Goal: Task Accomplishment & Management: Use online tool/utility

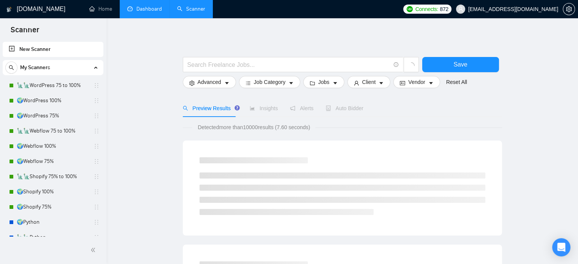
click at [143, 6] on link "Dashboard" at bounding box center [144, 9] width 35 height 6
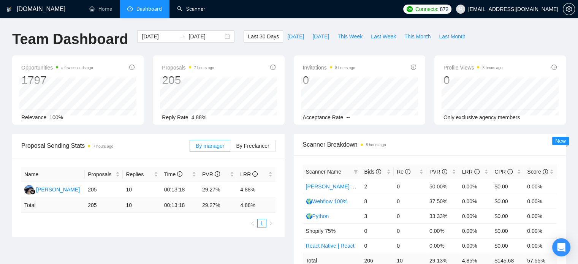
drag, startPoint x: 194, startPoint y: 11, endPoint x: 442, endPoint y: 1, distance: 248.5
click at [194, 11] on link "Scanner" at bounding box center [191, 9] width 28 height 6
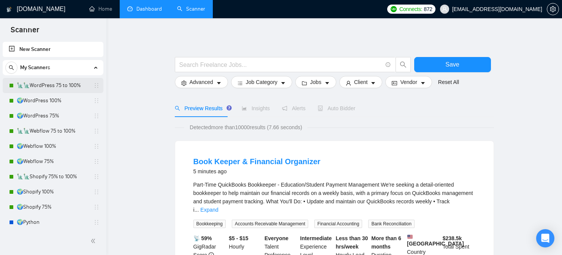
click at [63, 86] on link "🗽🗽WordPress 75 to 100%" at bounding box center [53, 85] width 72 height 15
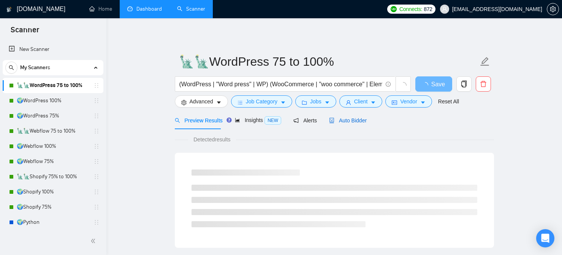
click at [358, 121] on span "Auto Bidder" at bounding box center [348, 120] width 38 height 6
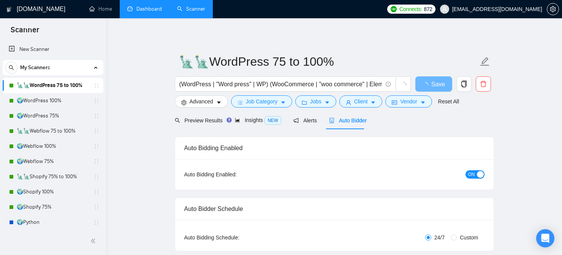
radio input "false"
radio input "true"
checkbox input "true"
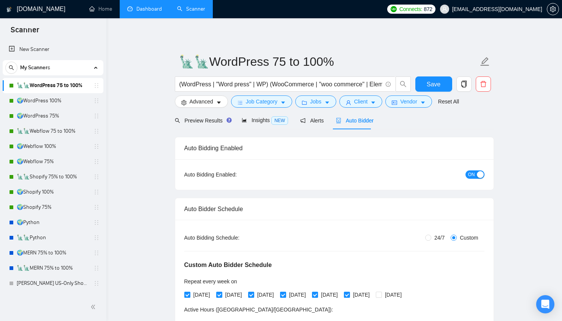
click at [476, 175] on button "ON" at bounding box center [475, 174] width 19 height 8
click at [425, 84] on button "Save" at bounding box center [434, 83] width 37 height 15
checkbox input "true"
click at [42, 103] on link "🌍WordPress 100%" at bounding box center [53, 100] width 72 height 15
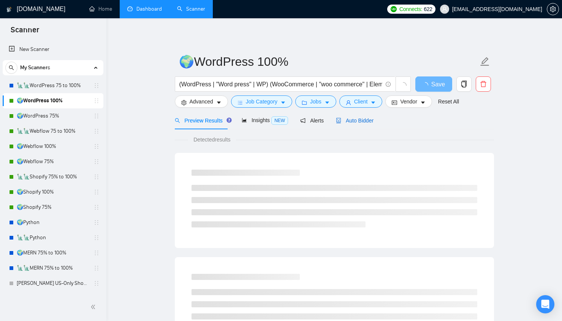
click at [352, 122] on span "Auto Bidder" at bounding box center [355, 120] width 38 height 6
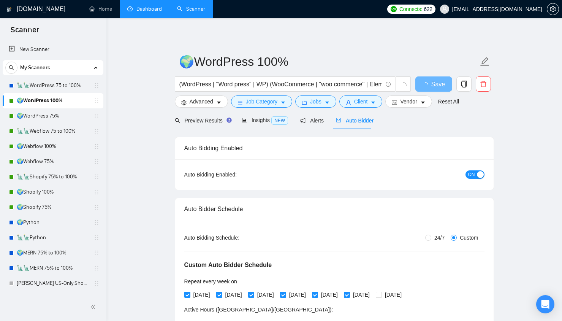
click at [474, 175] on span "ON" at bounding box center [471, 174] width 7 height 8
click at [423, 82] on button "Save" at bounding box center [434, 83] width 37 height 15
checkbox input "true"
click at [51, 119] on link "🌍WordPress 75%" at bounding box center [53, 115] width 72 height 15
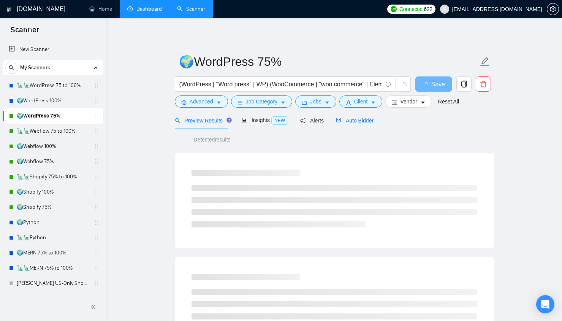
click at [357, 122] on span "Auto Bidder" at bounding box center [355, 120] width 38 height 6
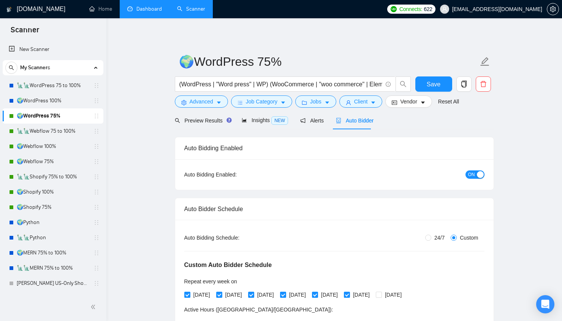
click at [471, 174] on span "ON" at bounding box center [471, 174] width 7 height 8
click at [429, 87] on span "Save" at bounding box center [434, 84] width 14 height 10
drag, startPoint x: 53, startPoint y: 129, endPoint x: 99, endPoint y: 136, distance: 46.3
click at [53, 129] on link "🗽🗽Webflow 75 to 100%" at bounding box center [53, 131] width 72 height 15
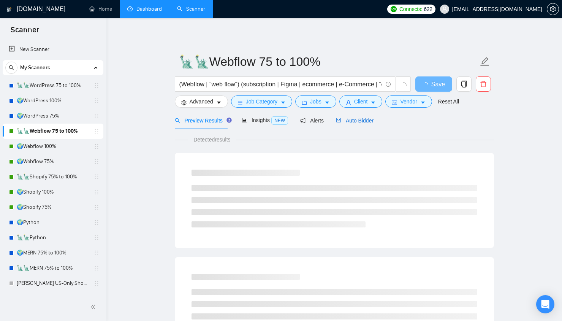
click at [354, 122] on span "Auto Bidder" at bounding box center [355, 120] width 38 height 6
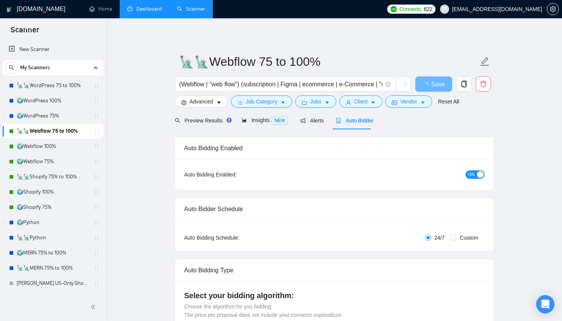
radio input "false"
radio input "true"
checkbox input "true"
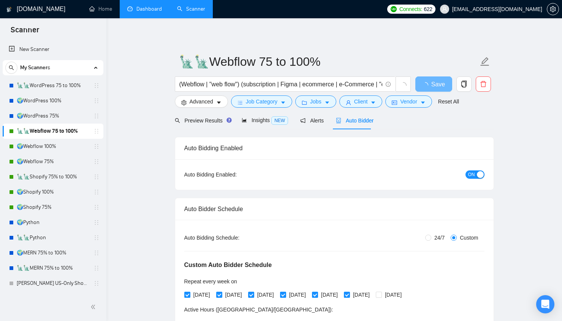
click at [473, 175] on span "ON" at bounding box center [471, 174] width 7 height 8
click at [434, 83] on span "Save" at bounding box center [434, 84] width 14 height 10
click at [47, 145] on link "🌍Webflow 100%" at bounding box center [53, 146] width 72 height 15
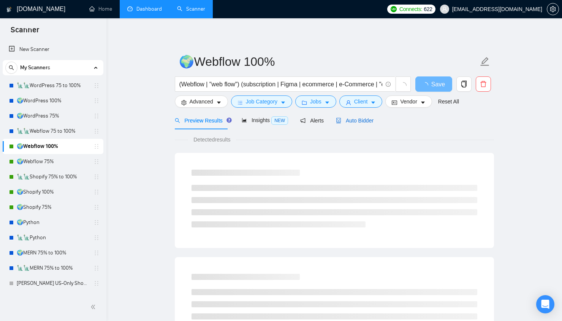
click at [360, 123] on span "Auto Bidder" at bounding box center [355, 120] width 38 height 6
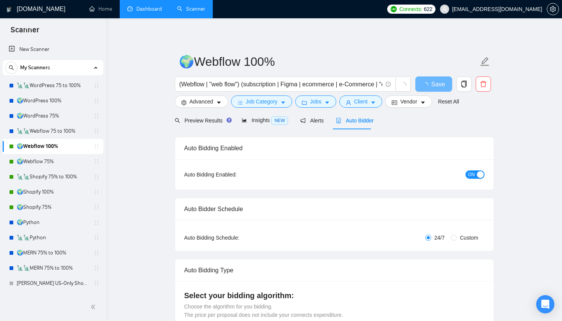
radio input "false"
radio input "true"
checkbox input "true"
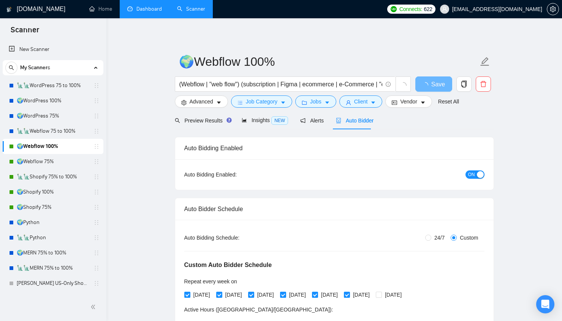
click at [474, 175] on span "ON" at bounding box center [471, 174] width 7 height 8
click at [432, 86] on span "Save" at bounding box center [434, 84] width 14 height 10
click at [51, 163] on link "🌍Webflow 75%" at bounding box center [53, 161] width 72 height 15
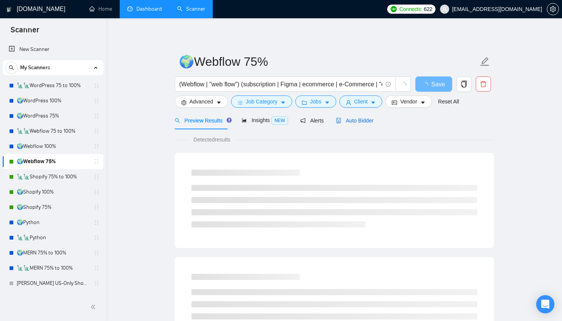
click at [358, 123] on span "Auto Bidder" at bounding box center [355, 120] width 38 height 6
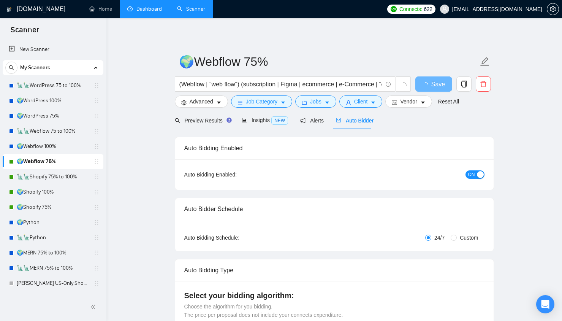
radio input "false"
radio input "true"
checkbox input "true"
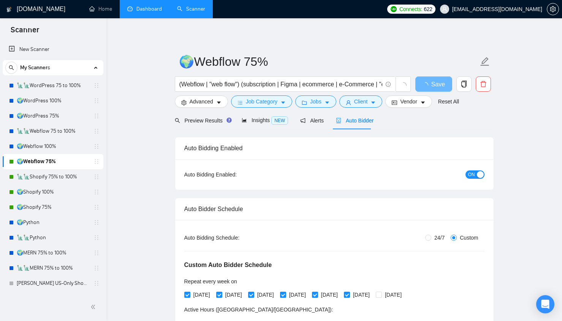
click at [473, 175] on span "ON" at bounding box center [471, 174] width 7 height 8
click at [437, 82] on div "Reset all filters" at bounding box center [446, 87] width 41 height 13
click at [423, 84] on button "Save" at bounding box center [434, 83] width 37 height 15
click at [61, 178] on link "🗽🗽Shopify 75% to 100%" at bounding box center [53, 176] width 72 height 15
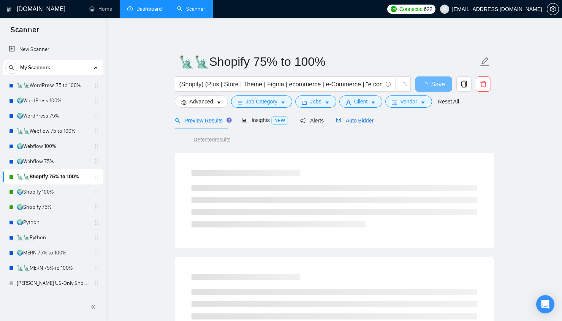
click at [359, 117] on span "Auto Bidder" at bounding box center [355, 120] width 38 height 6
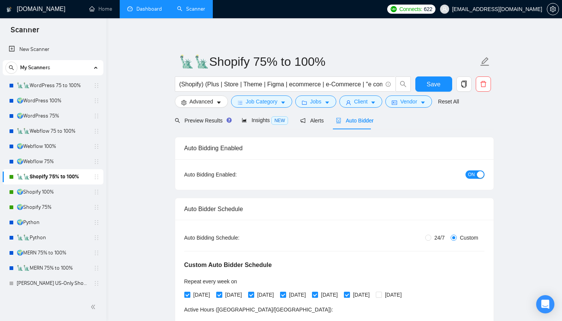
click at [471, 174] on span "ON" at bounding box center [471, 174] width 7 height 8
click at [428, 81] on span "Save" at bounding box center [434, 84] width 14 height 10
checkbox input "true"
click at [59, 191] on link "🌍Shopify 100%" at bounding box center [53, 191] width 72 height 15
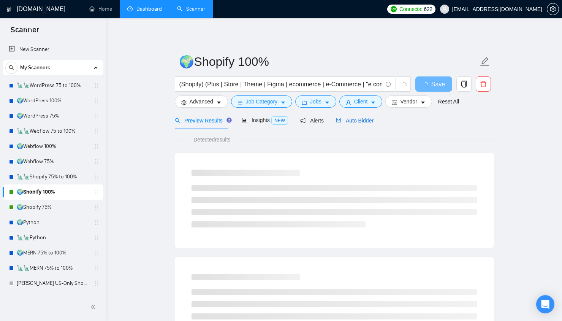
click at [363, 122] on span "Auto Bidder" at bounding box center [355, 120] width 38 height 6
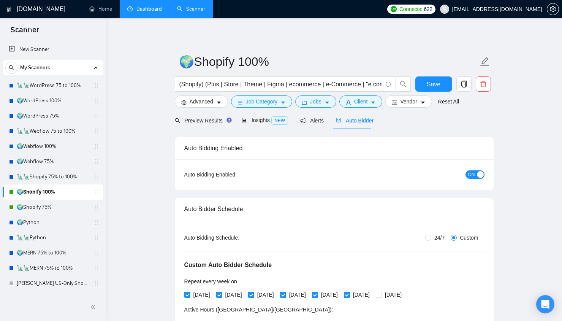
click at [476, 175] on button "ON" at bounding box center [475, 174] width 19 height 8
click at [424, 86] on button "Save" at bounding box center [434, 83] width 37 height 15
click at [63, 209] on link "🌍Shopify 75%" at bounding box center [53, 207] width 72 height 15
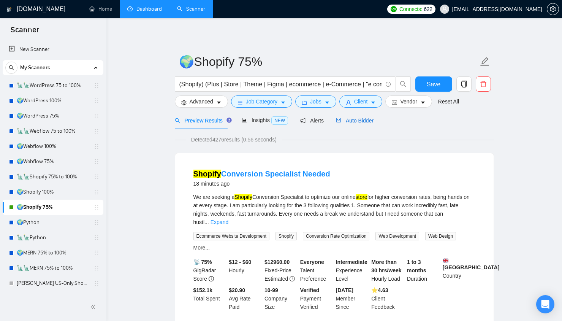
click at [359, 121] on span "Auto Bidder" at bounding box center [355, 120] width 38 height 6
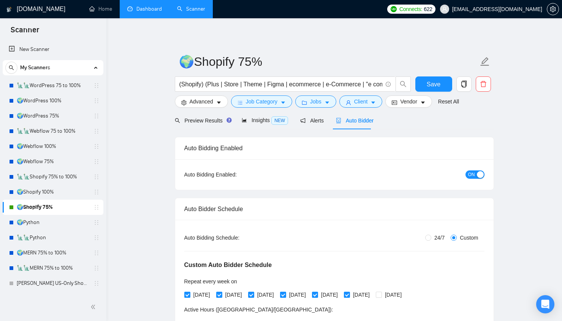
click at [478, 177] on div "button" at bounding box center [480, 174] width 7 height 7
click at [422, 80] on button "Save" at bounding box center [434, 83] width 37 height 15
checkbox input "true"
click at [146, 8] on link "Dashboard" at bounding box center [144, 9] width 35 height 6
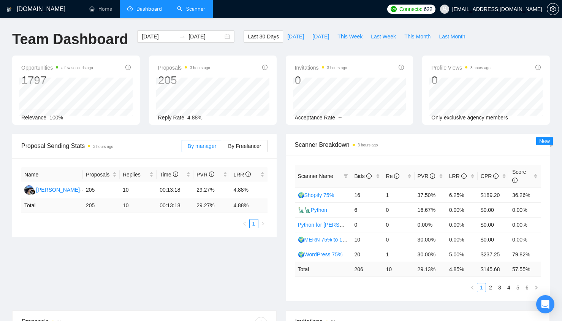
click at [197, 11] on link "Scanner" at bounding box center [191, 9] width 28 height 6
